Goal: Transaction & Acquisition: Download file/media

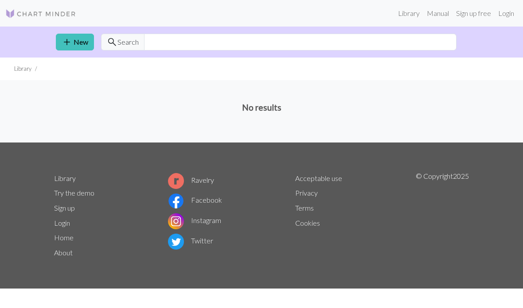
click at [412, 15] on link "Library" at bounding box center [408, 13] width 29 height 18
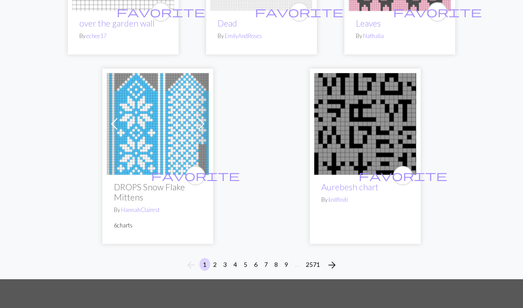
scroll to position [2914, 0]
click at [210, 271] on button "2" at bounding box center [215, 264] width 11 height 13
click at [214, 271] on button "2" at bounding box center [215, 264] width 11 height 13
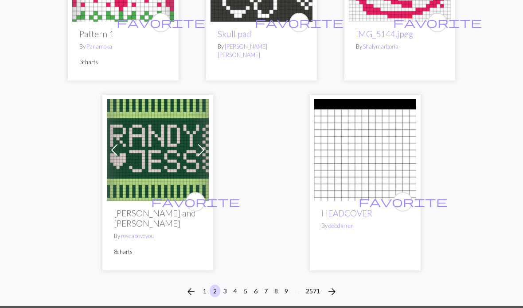
scroll to position [2865, 0]
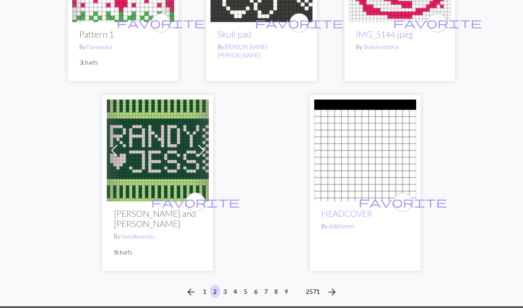
click at [229, 285] on button "3" at bounding box center [225, 291] width 11 height 13
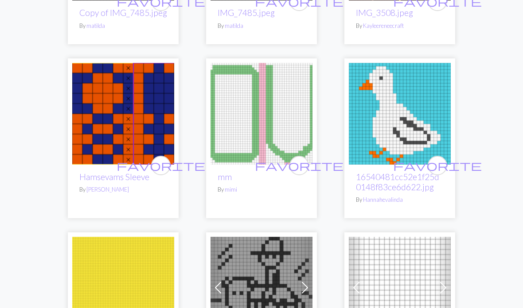
click at [370, 148] on img at bounding box center [400, 114] width 102 height 102
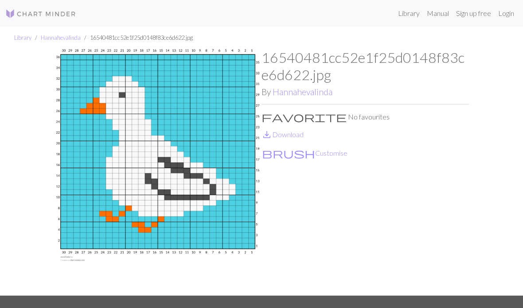
click at [285, 137] on link "save_alt Download" at bounding box center [282, 134] width 42 height 8
